Goal: Information Seeking & Learning: Understand process/instructions

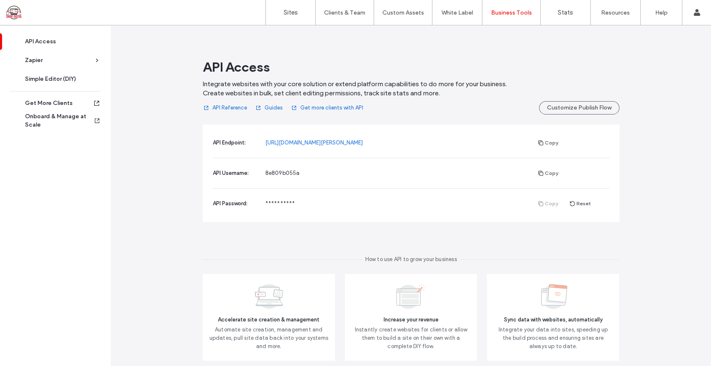
click at [349, 129] on div "API Endpoint: [URL][DOMAIN_NAME][PERSON_NAME] Copy" at bounding box center [411, 143] width 396 height 30
click at [550, 105] on button "Customize Publish Flow" at bounding box center [579, 107] width 80 height 13
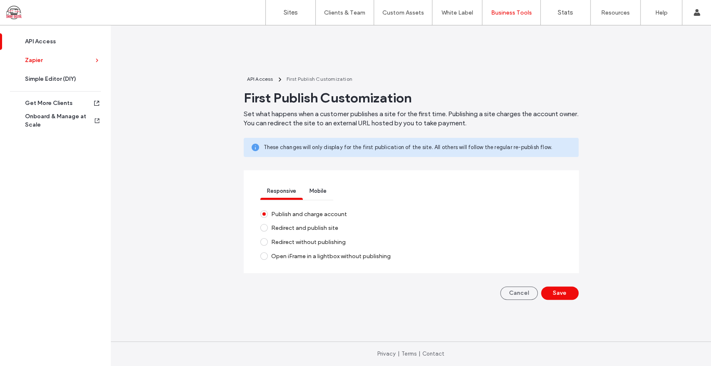
click at [88, 62] on div "Zapier" at bounding box center [59, 60] width 68 height 8
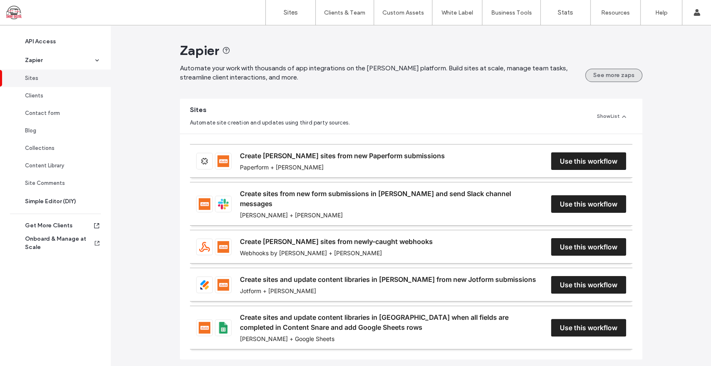
click at [621, 79] on button "See more zaps" at bounding box center [613, 75] width 57 height 13
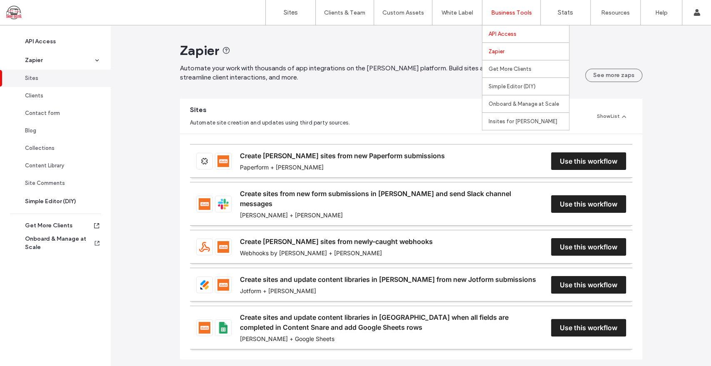
click at [519, 35] on link "API Access" at bounding box center [528, 33] width 80 height 17
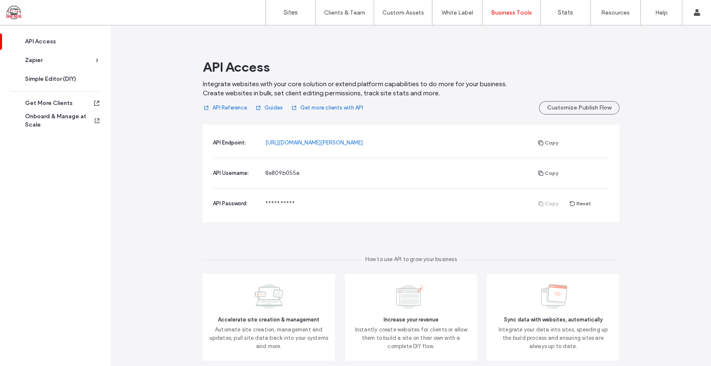
click at [230, 107] on link "API Reference" at bounding box center [225, 107] width 44 height 13
